Goal: Find specific page/section: Find specific page/section

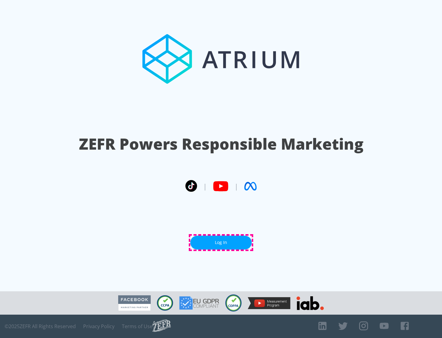
click at [221, 242] on link "Log In" at bounding box center [220, 242] width 61 height 14
